Goal: Navigation & Orientation: Find specific page/section

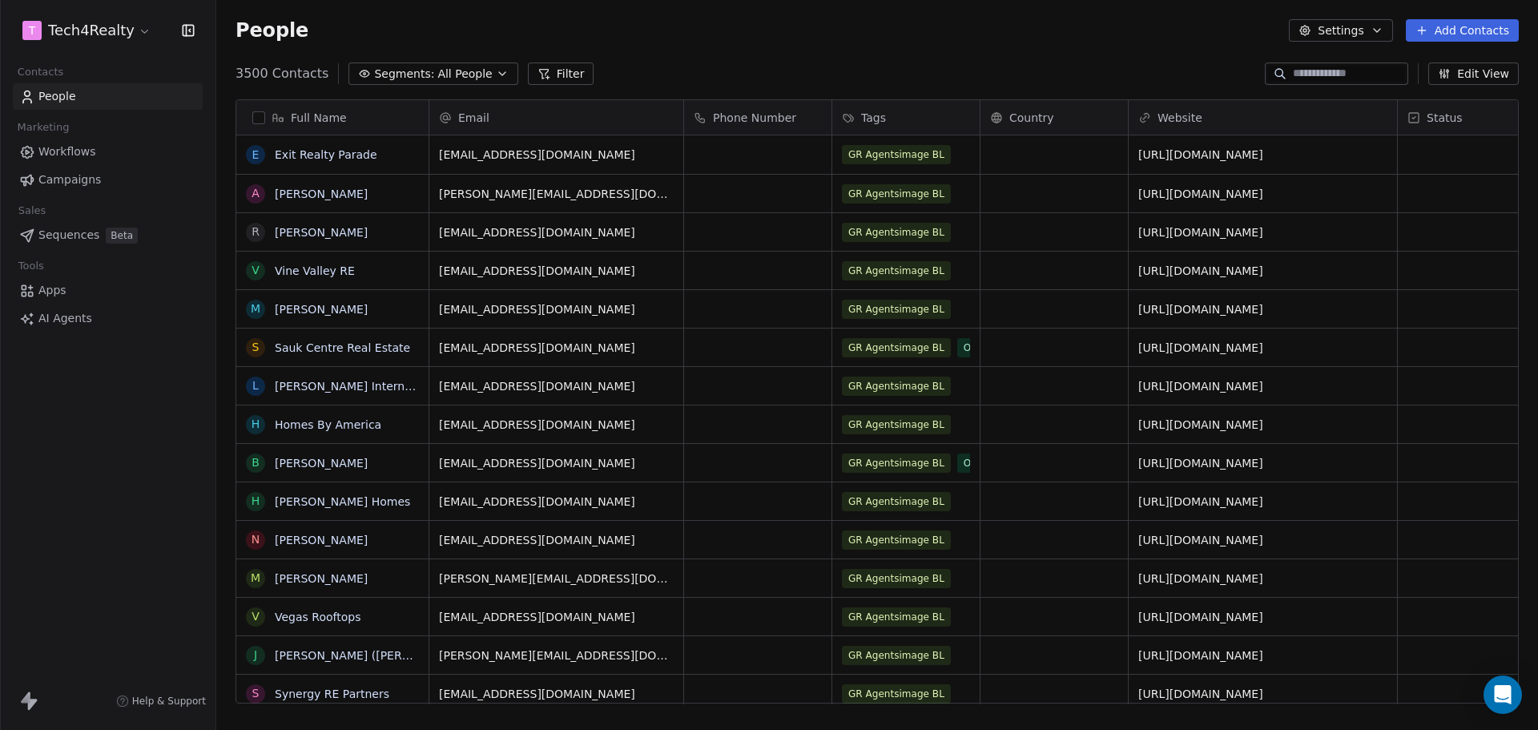
scroll to position [630, 1309]
click at [74, 179] on span "Campaigns" at bounding box center [69, 179] width 62 height 17
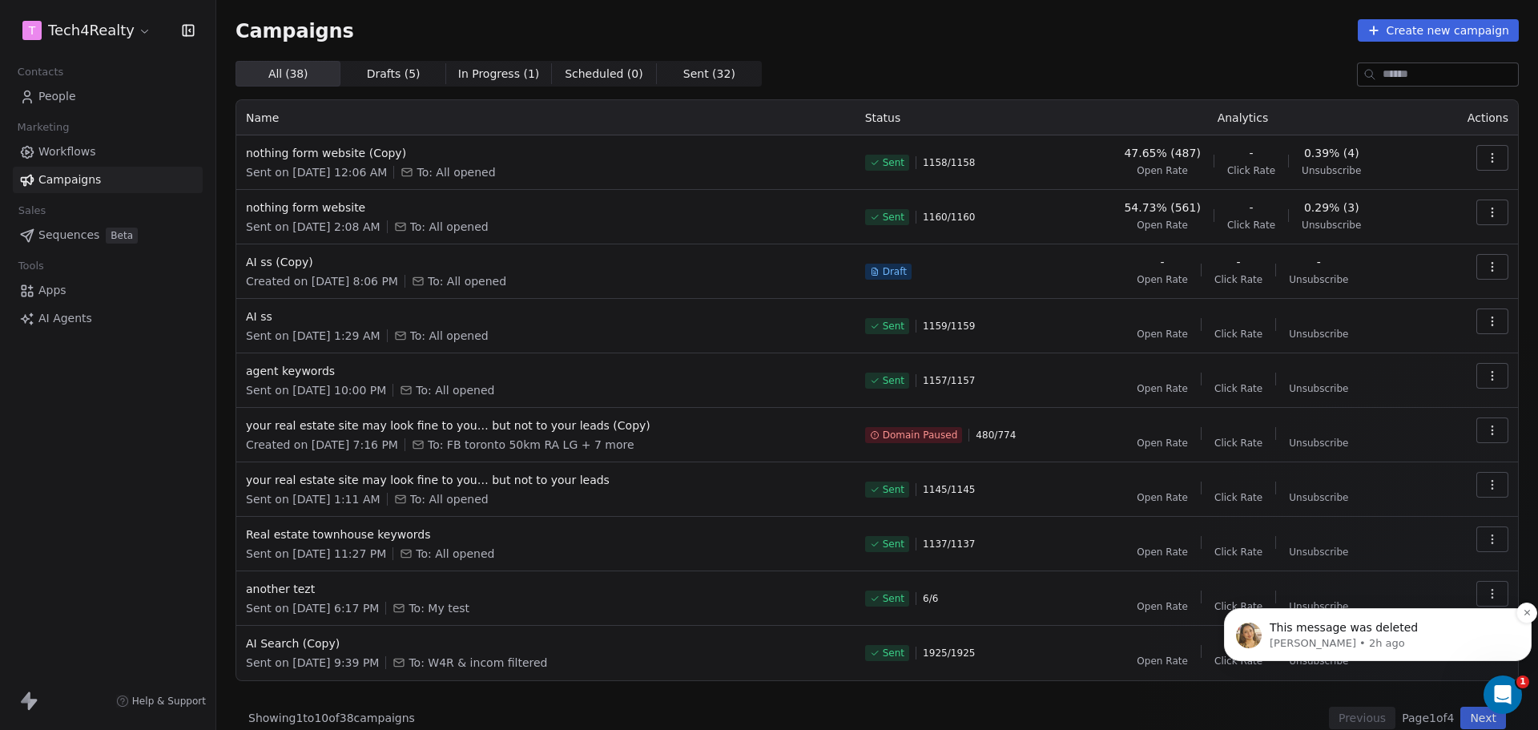
click at [1374, 641] on p "[PERSON_NAME] • 2h ago" at bounding box center [1390, 643] width 242 height 14
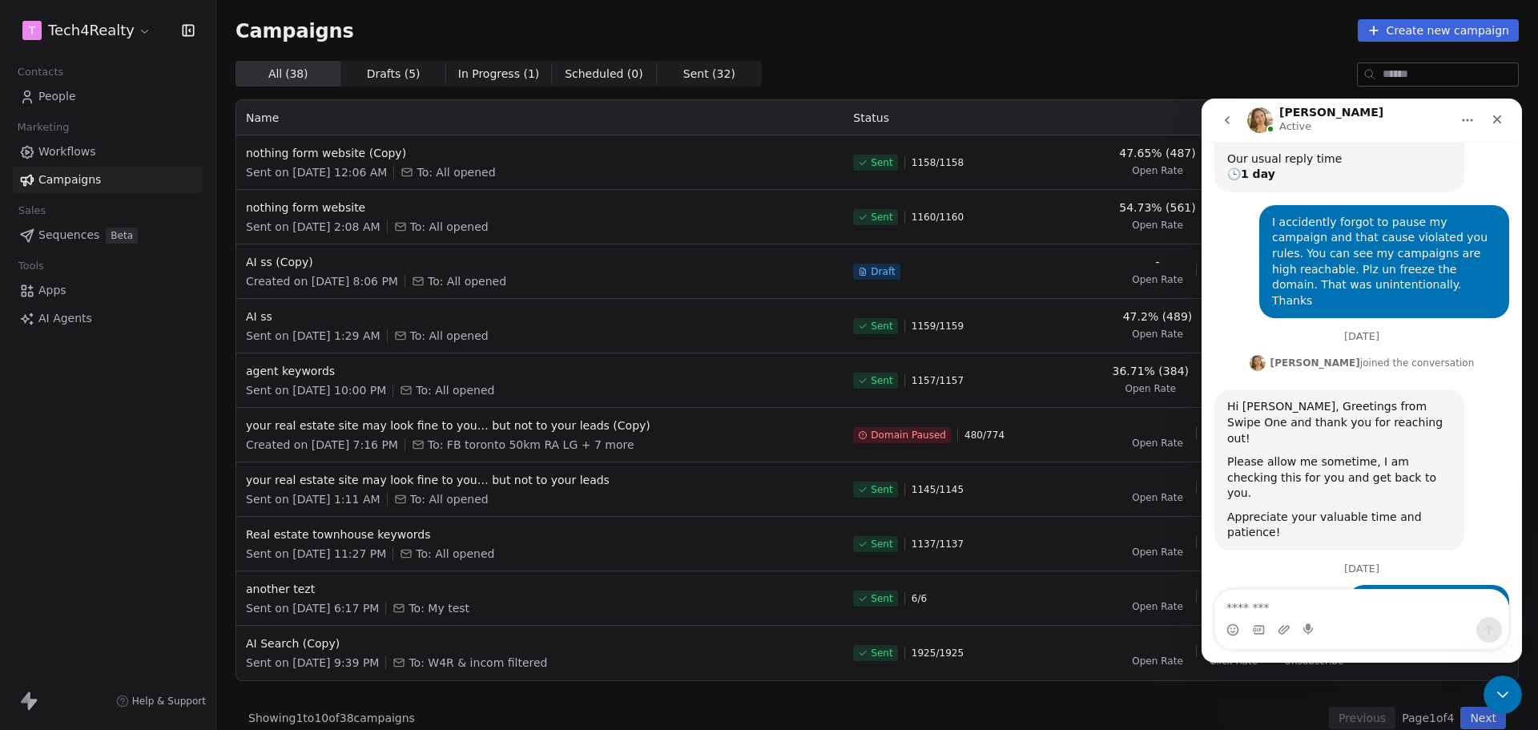
scroll to position [207, 0]
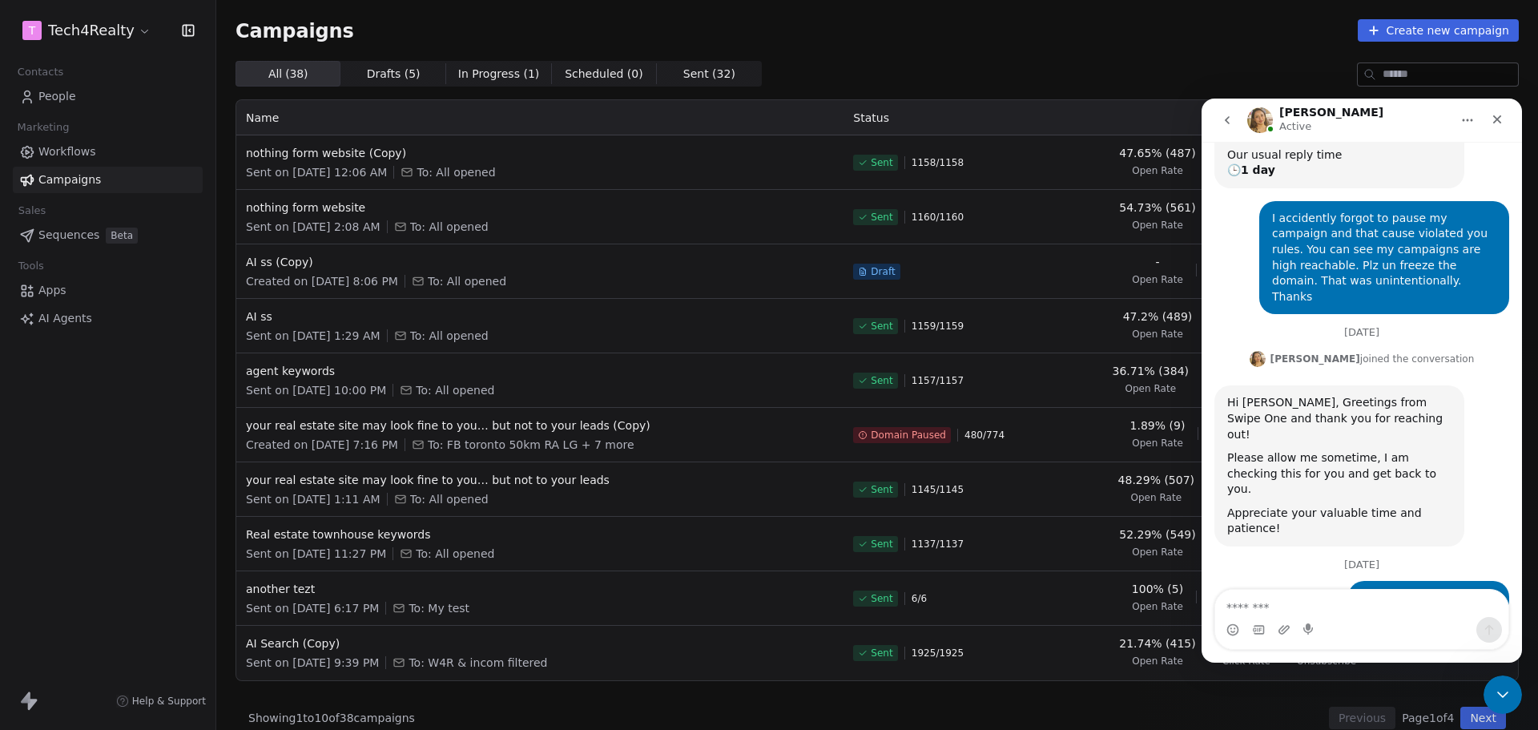
click at [92, 30] on html "T Tech4Realty Contacts People Marketing Workflows Campaigns Sales Sequences Bet…" at bounding box center [769, 365] width 1538 height 730
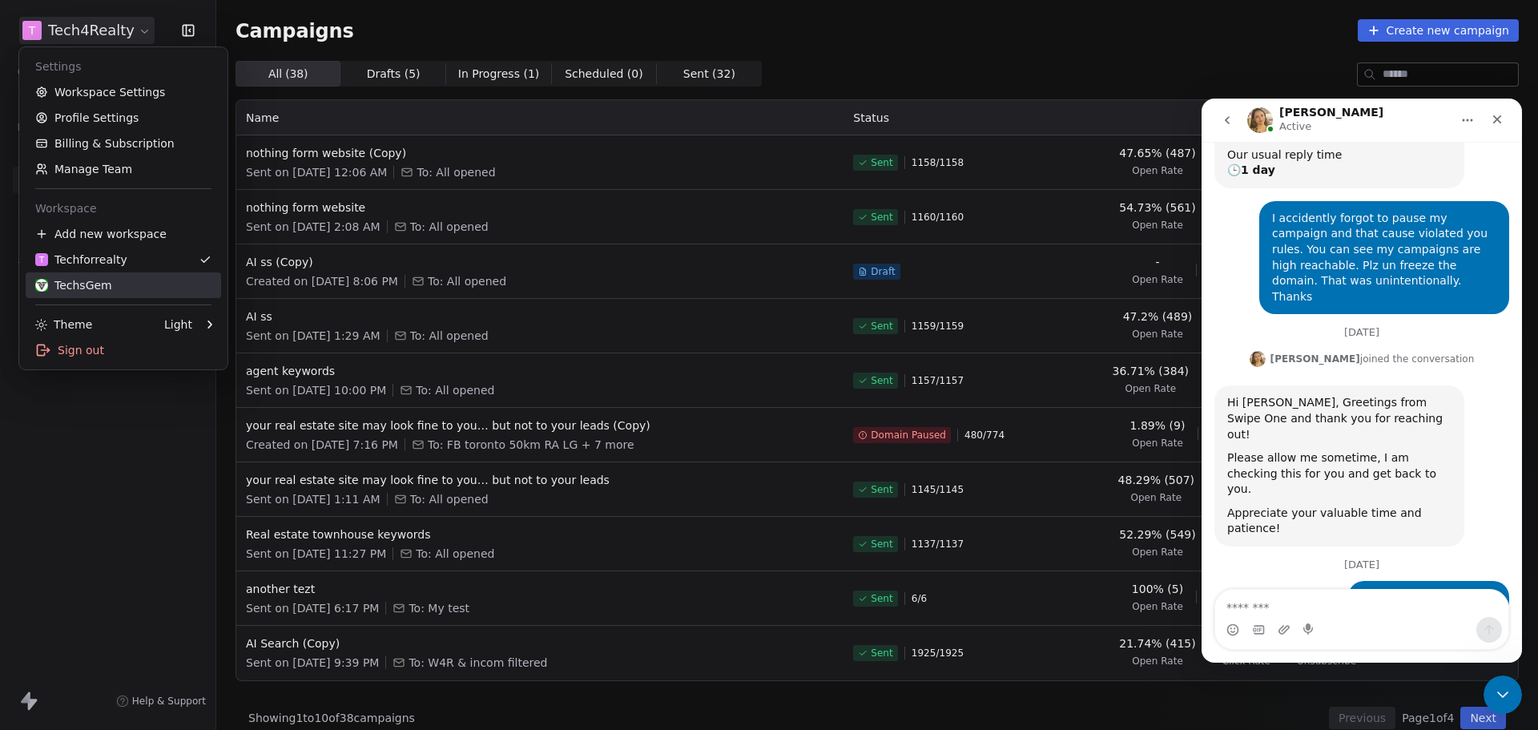
click at [66, 276] on link "TechsGem" at bounding box center [123, 285] width 195 height 26
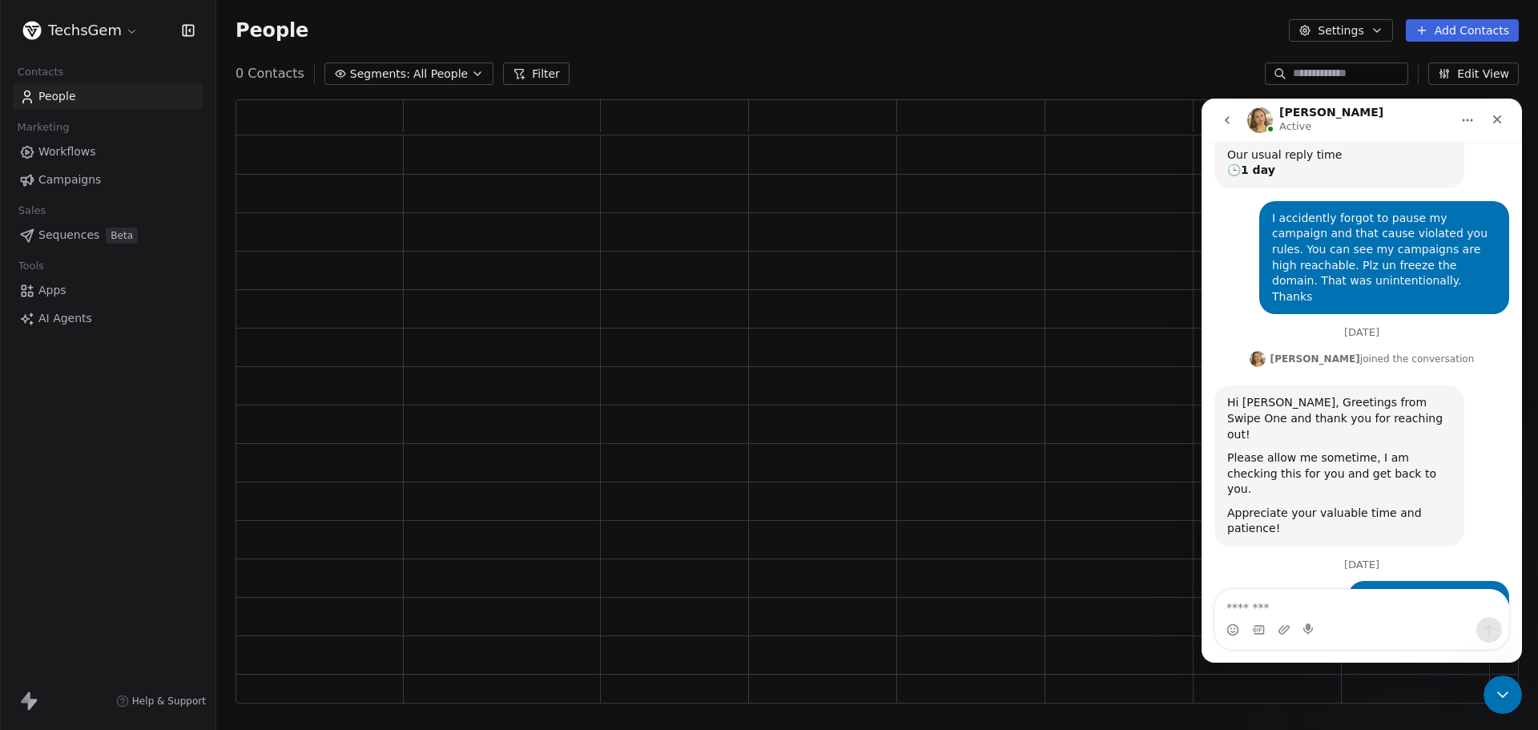
scroll to position [591, 1271]
click at [1293, 581] on div "my domain still paused! Mazharul • 14h ago" at bounding box center [1361, 605] width 295 height 48
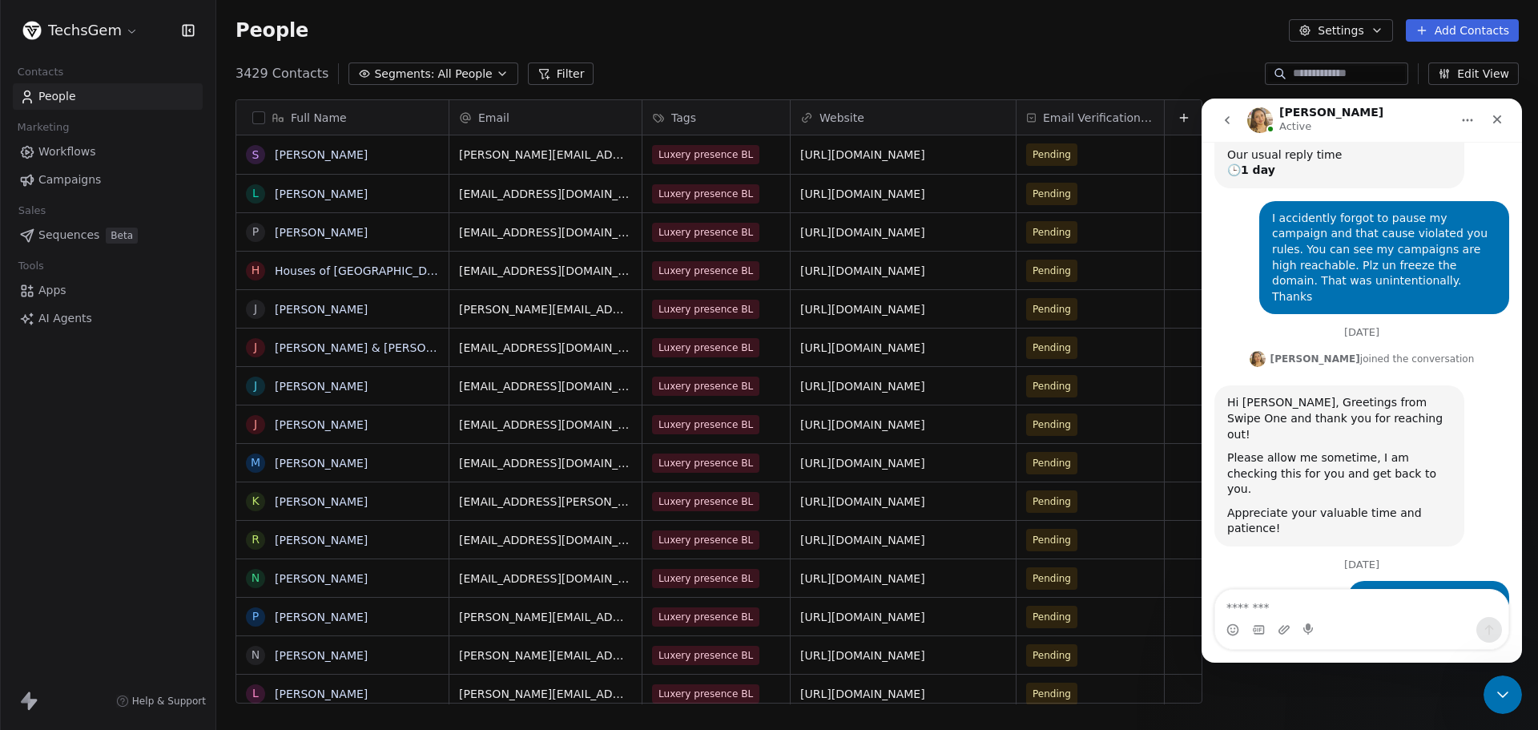
scroll to position [630, 1309]
click at [62, 183] on span "Campaigns" at bounding box center [69, 179] width 62 height 17
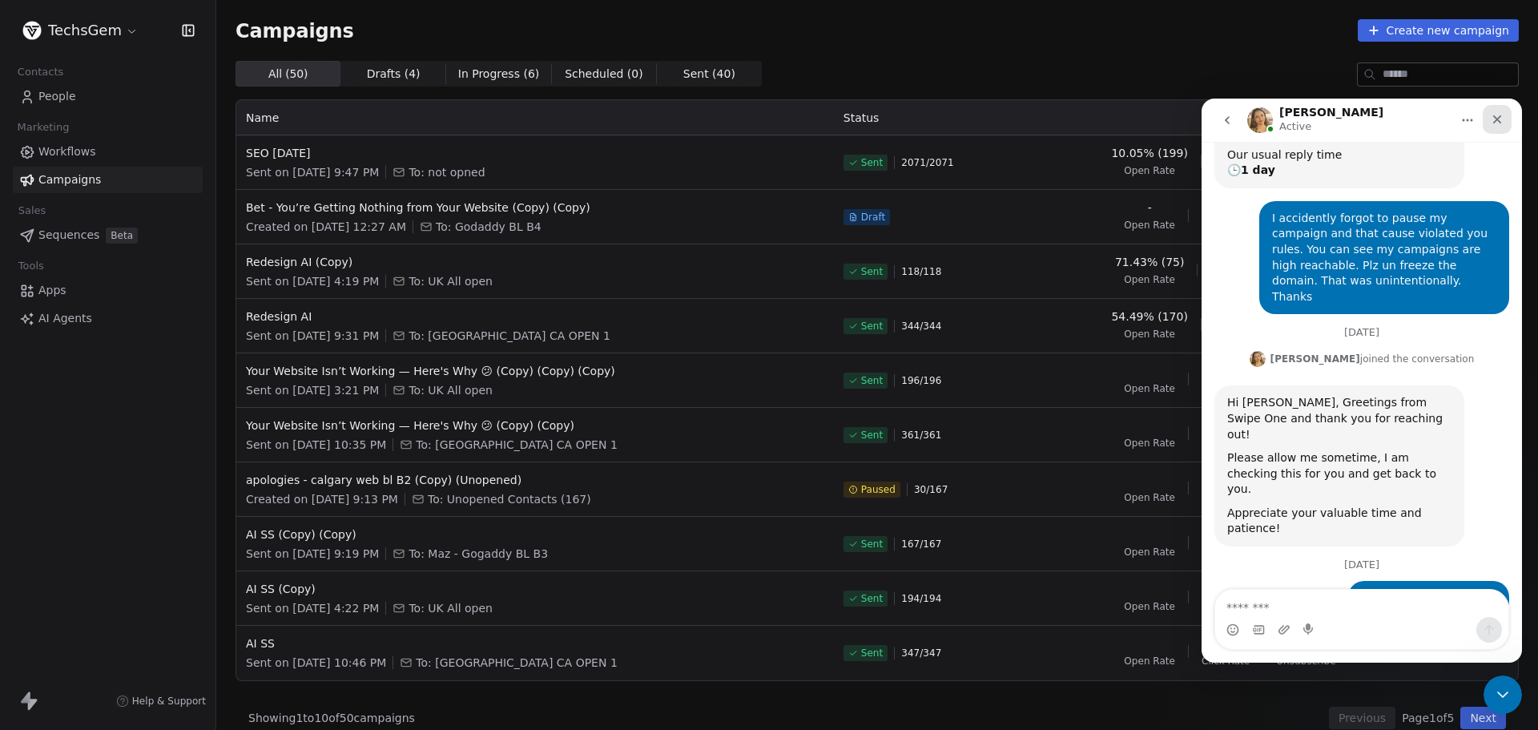
click at [1498, 117] on icon "Close" at bounding box center [1497, 119] width 13 height 13
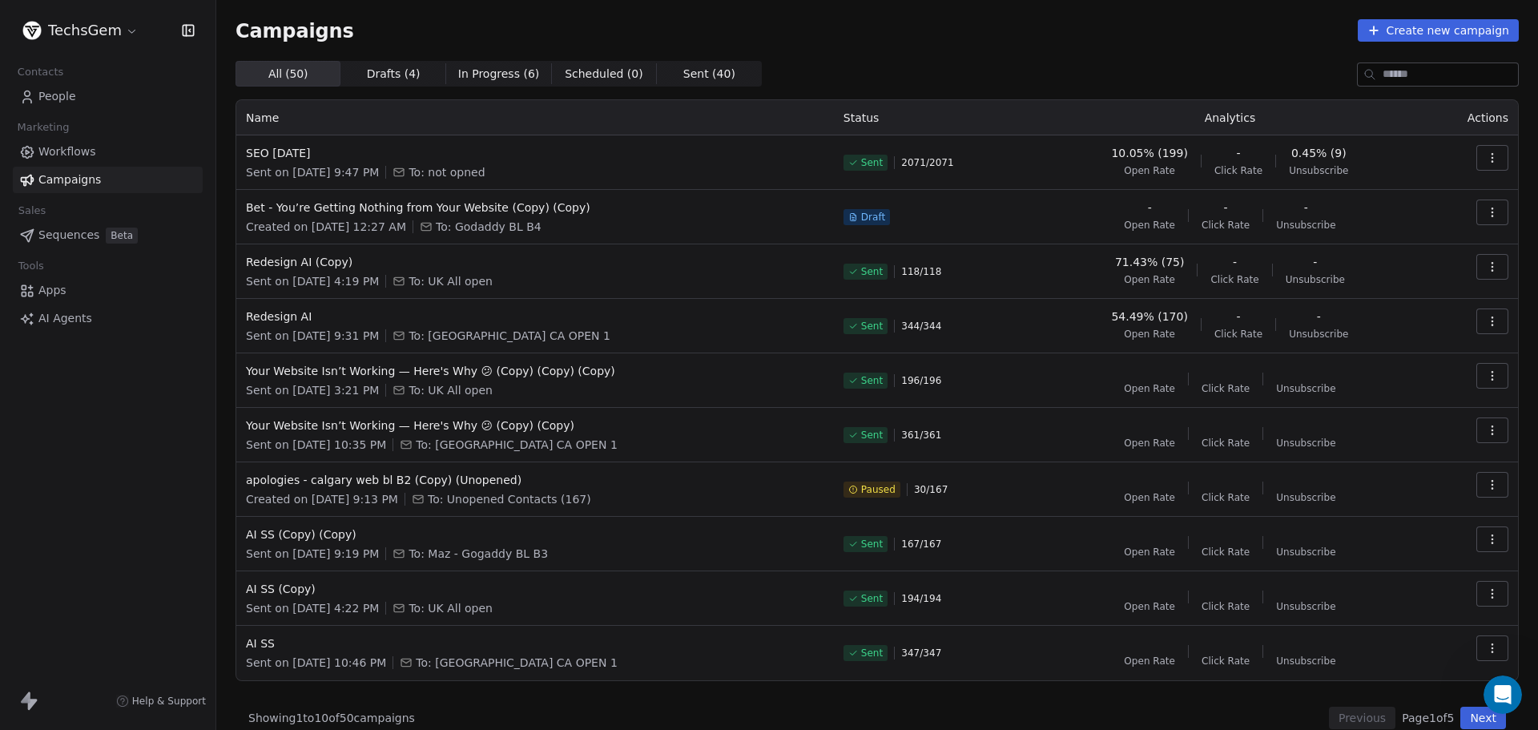
scroll to position [207, 0]
click at [1144, 22] on div "Campaigns Create new campaign" at bounding box center [876, 30] width 1283 height 22
click at [1501, 683] on icon "Open Intercom Messenger" at bounding box center [1500, 692] width 26 height 26
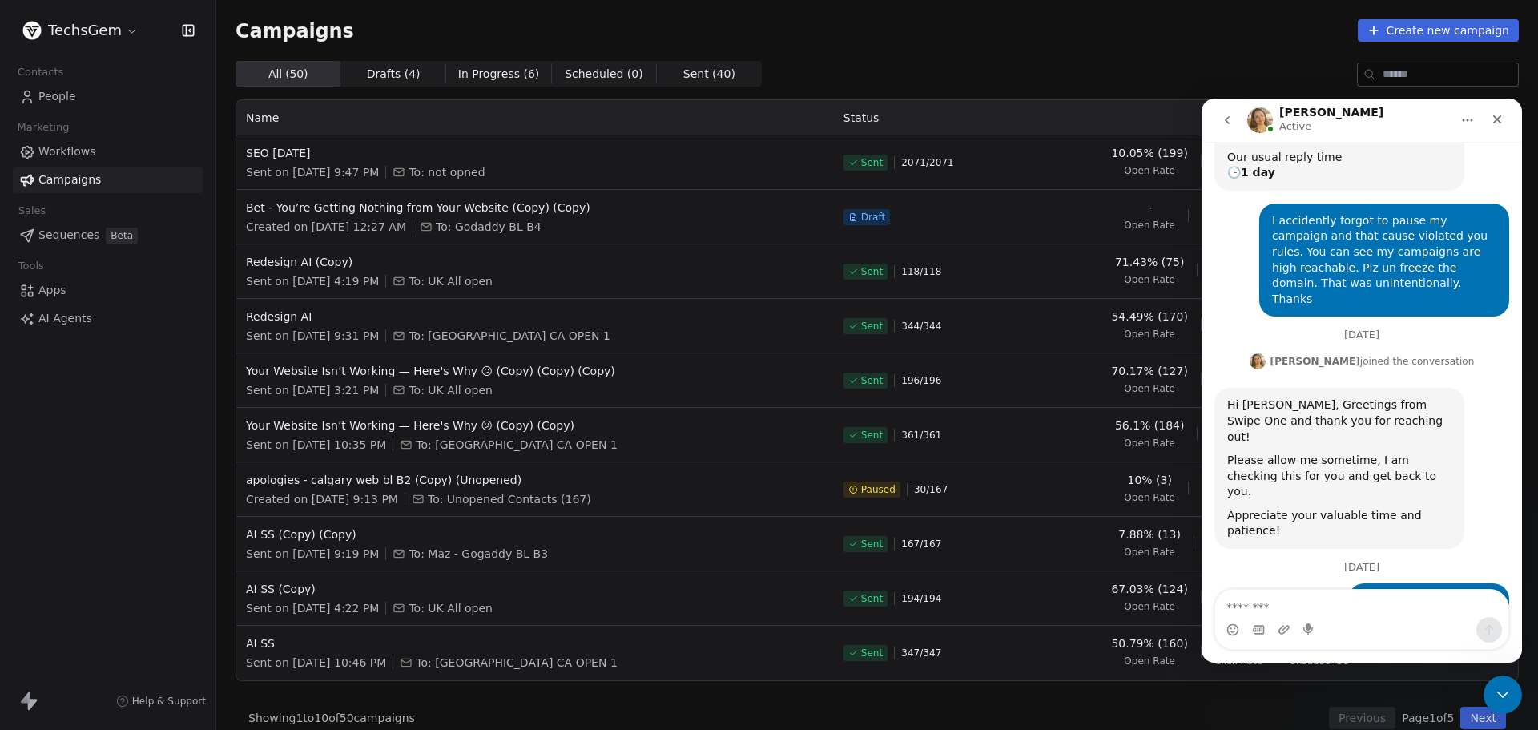
click at [1323, 508] on div "Appreciate your valuable time and patience!" at bounding box center [1339, 523] width 224 height 31
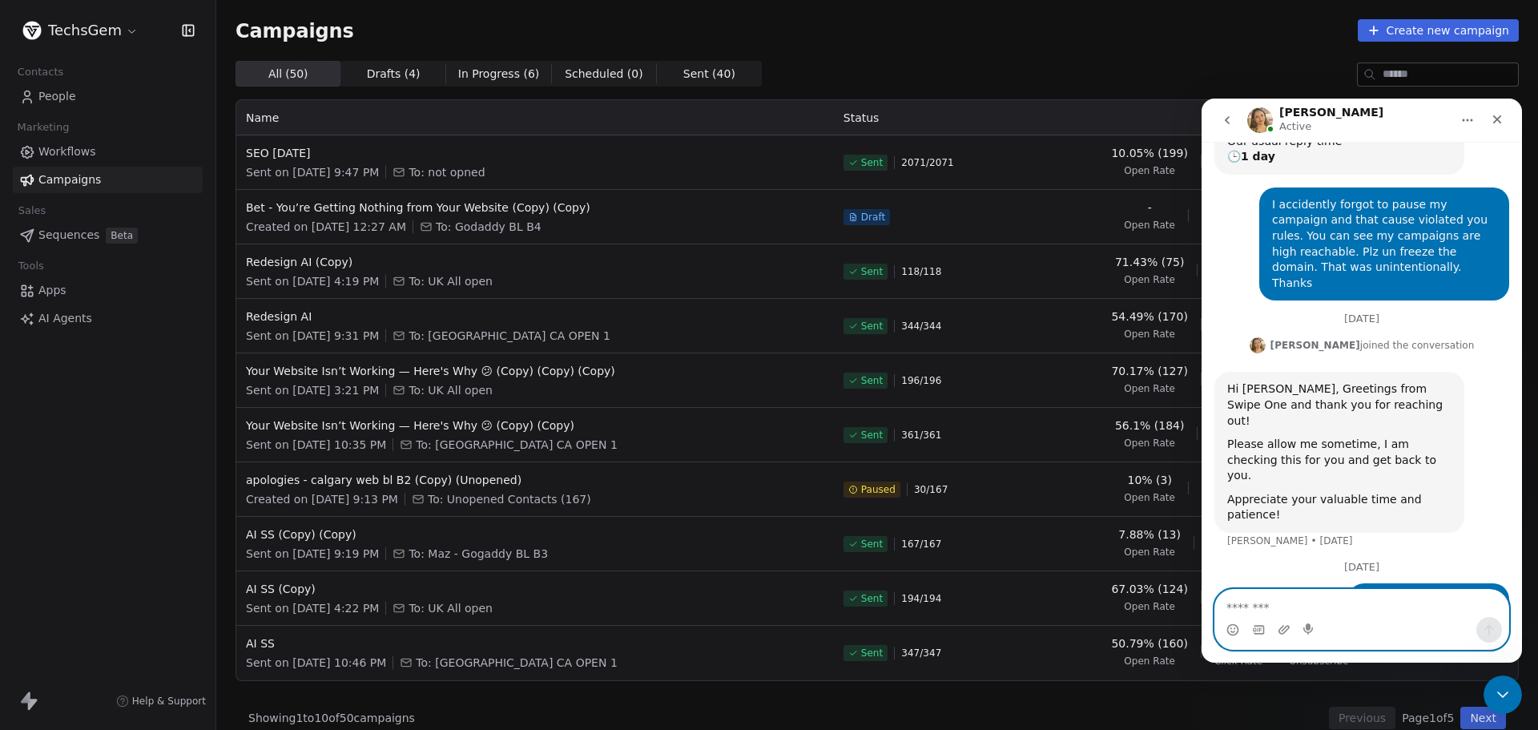
click at [1269, 600] on textarea "Message…" at bounding box center [1361, 602] width 293 height 27
type textarea "*"
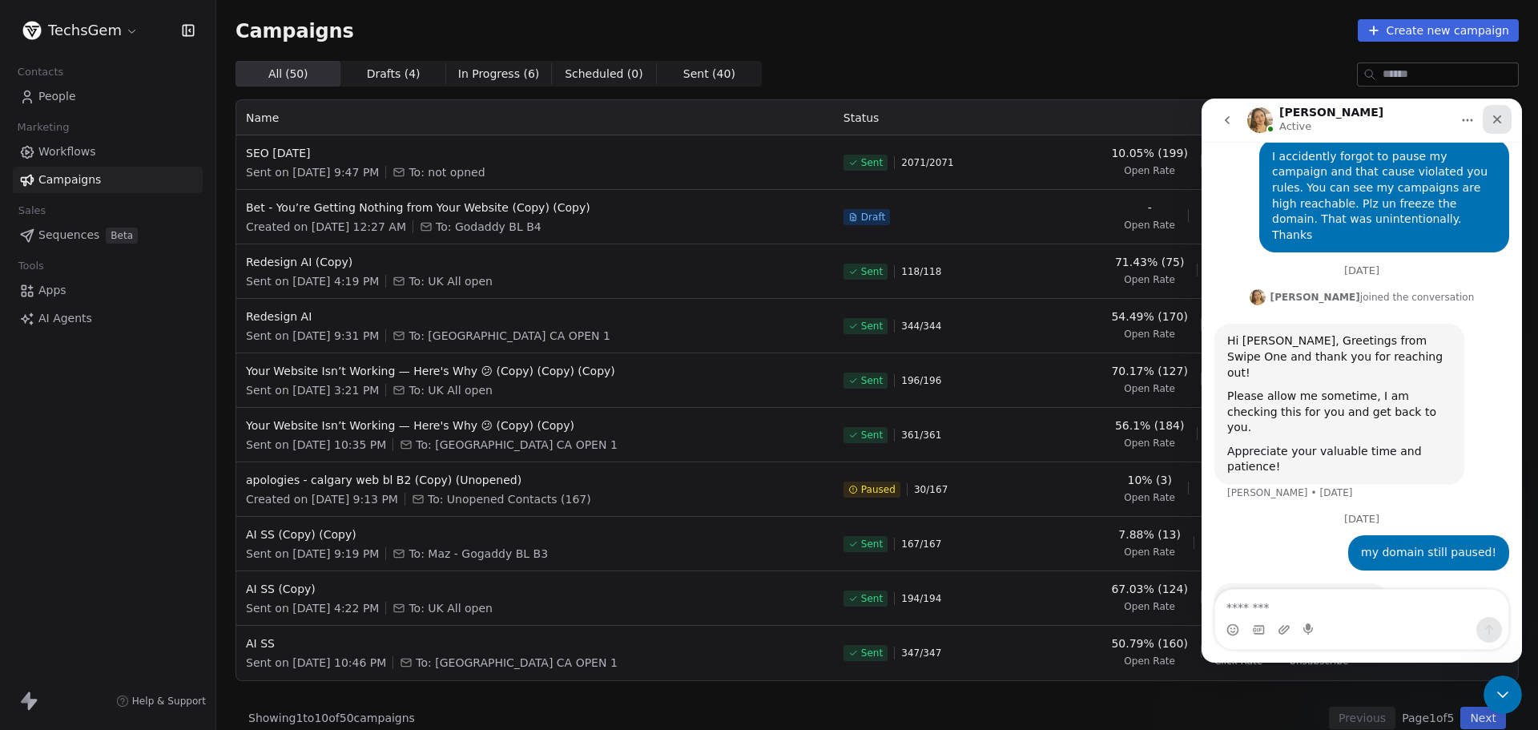
drag, startPoint x: 1502, startPoint y: 119, endPoint x: 2234, endPoint y: 234, distance: 740.9
click at [1502, 119] on icon "Close" at bounding box center [1497, 119] width 13 height 13
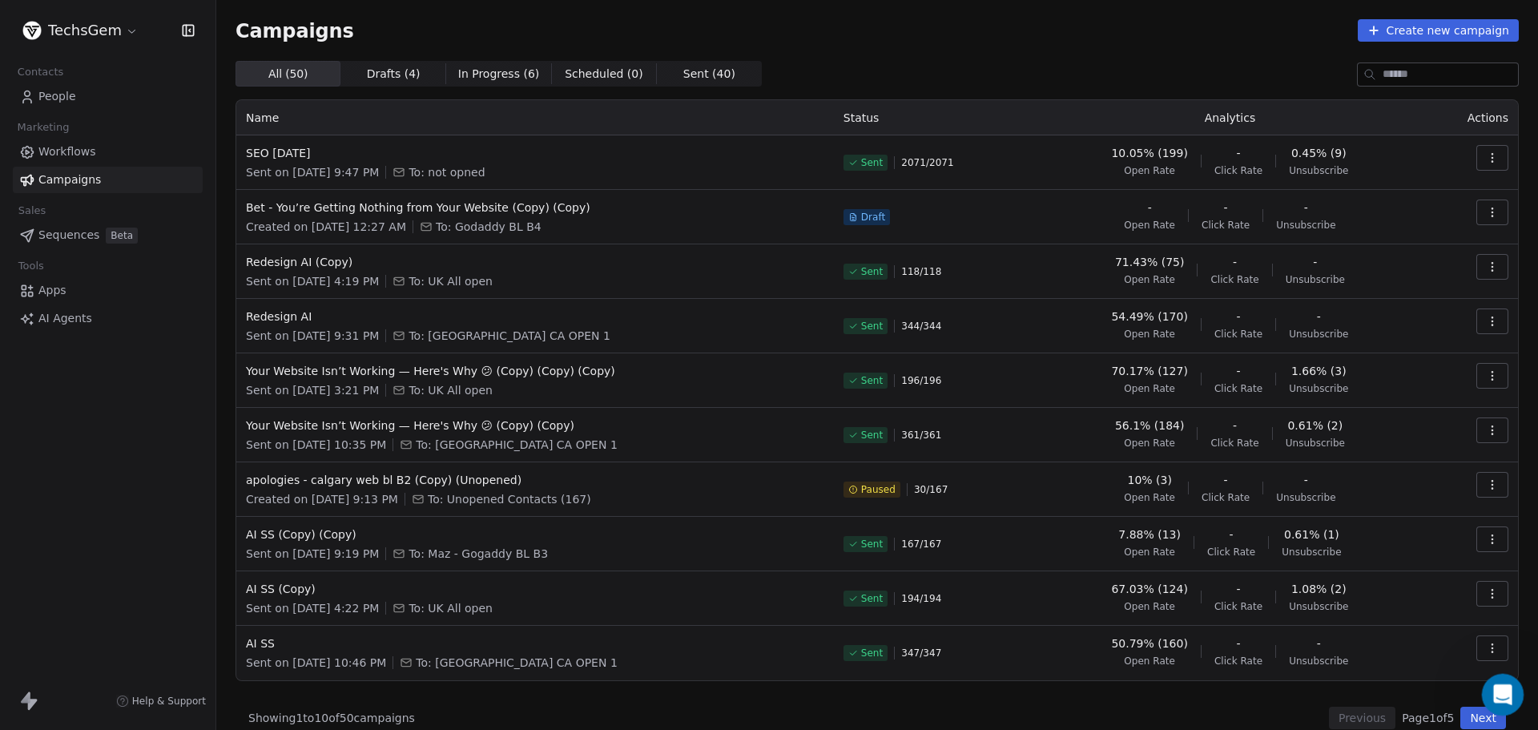
click at [1497, 702] on div "Open Intercom Messenger" at bounding box center [1500, 692] width 53 height 53
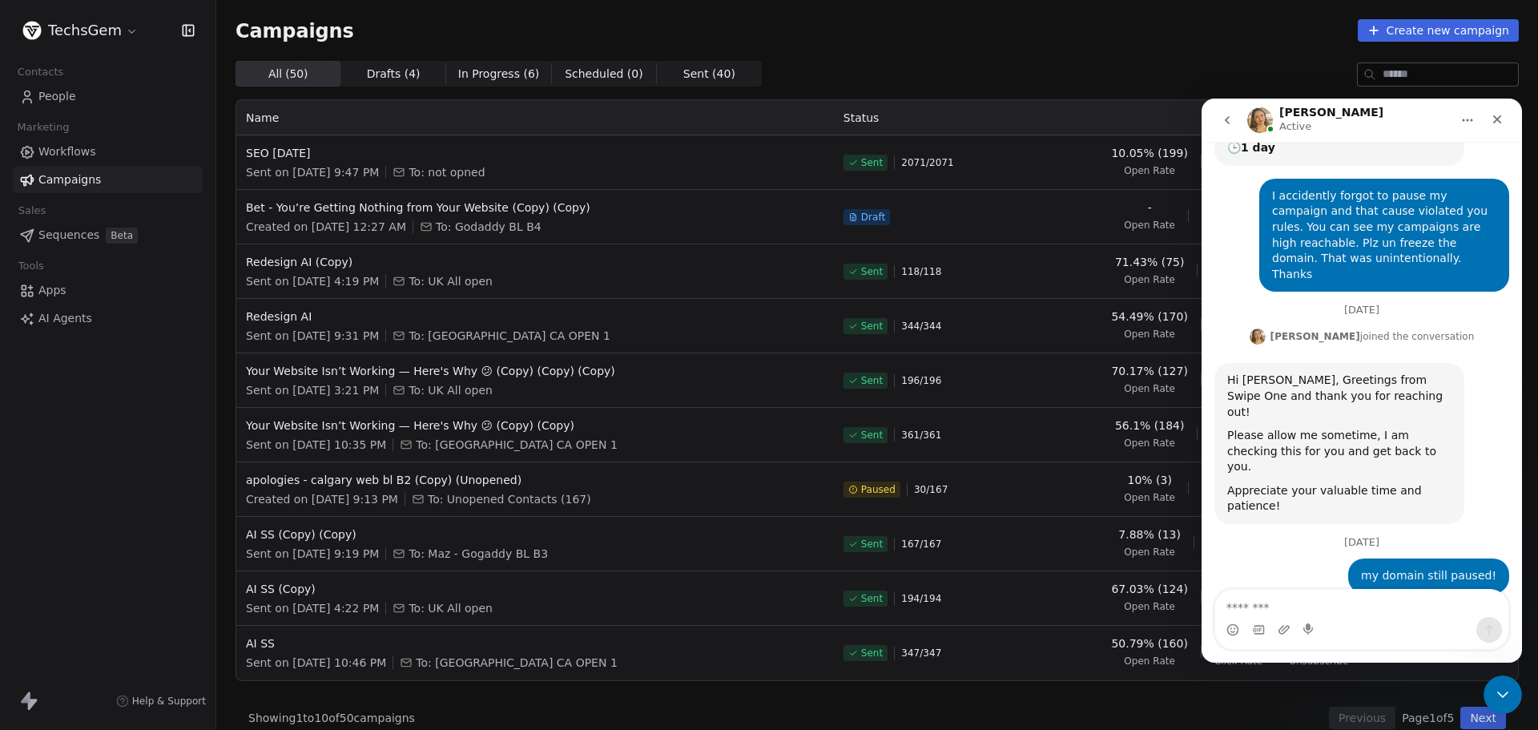
scroll to position [255, 0]
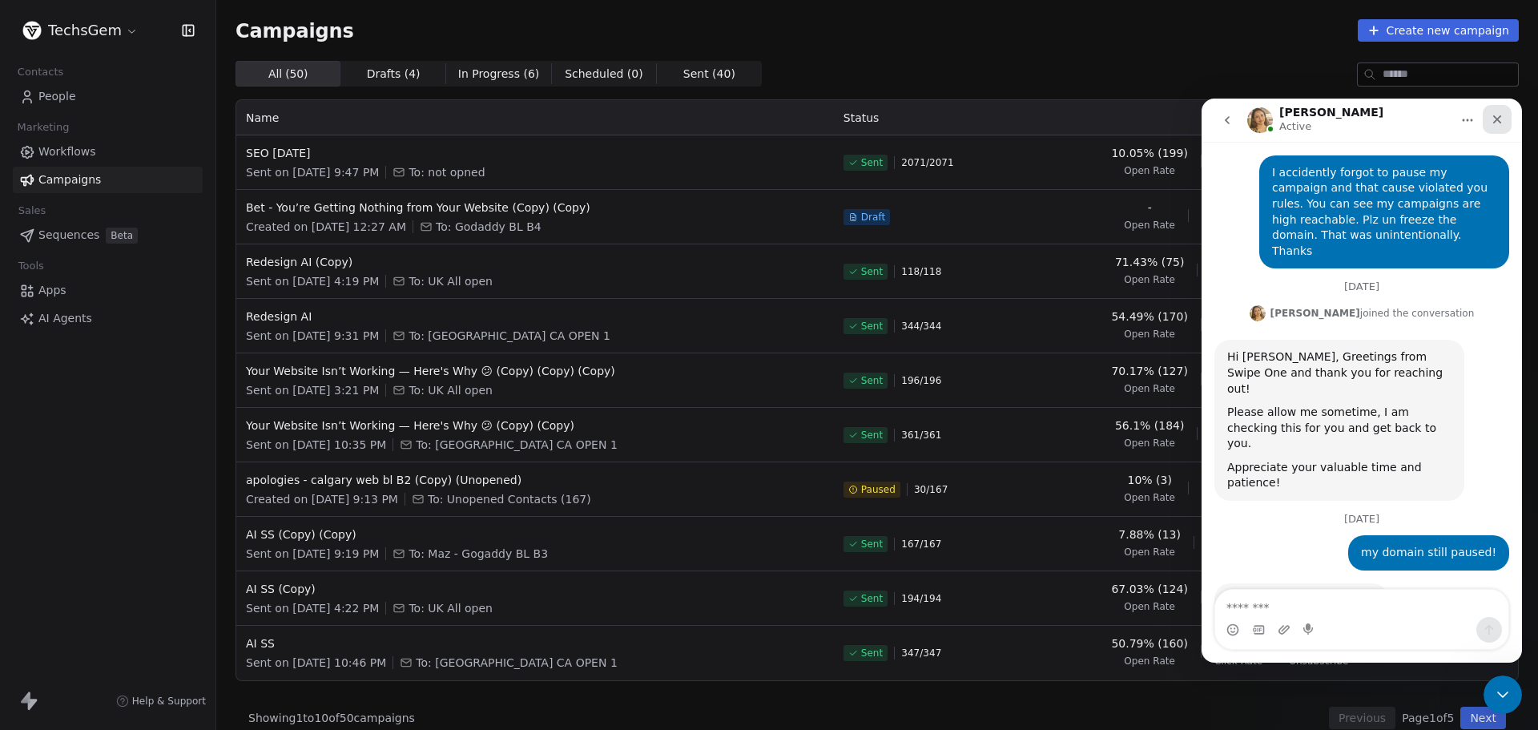
click at [1503, 118] on icon "Close" at bounding box center [1497, 119] width 13 height 13
